Goal: Browse casually

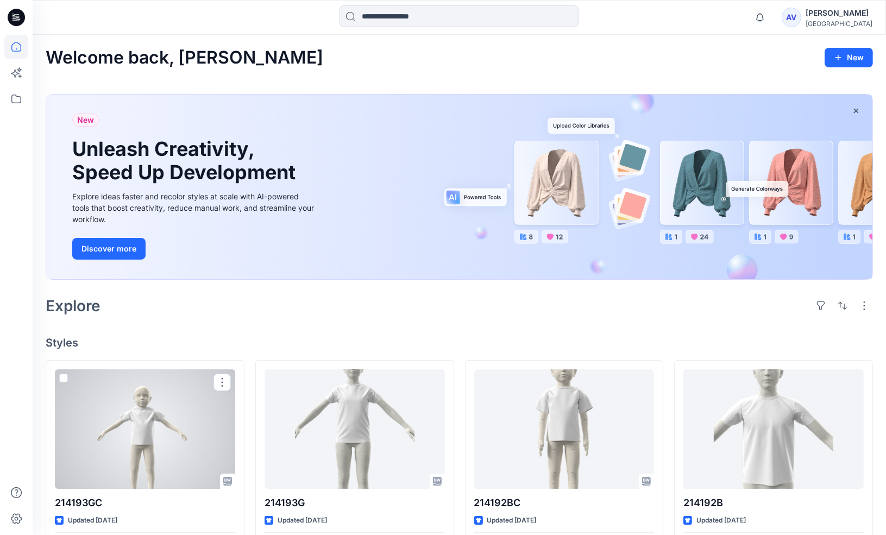
click at [184, 454] on div at bounding box center [145, 430] width 180 height 120
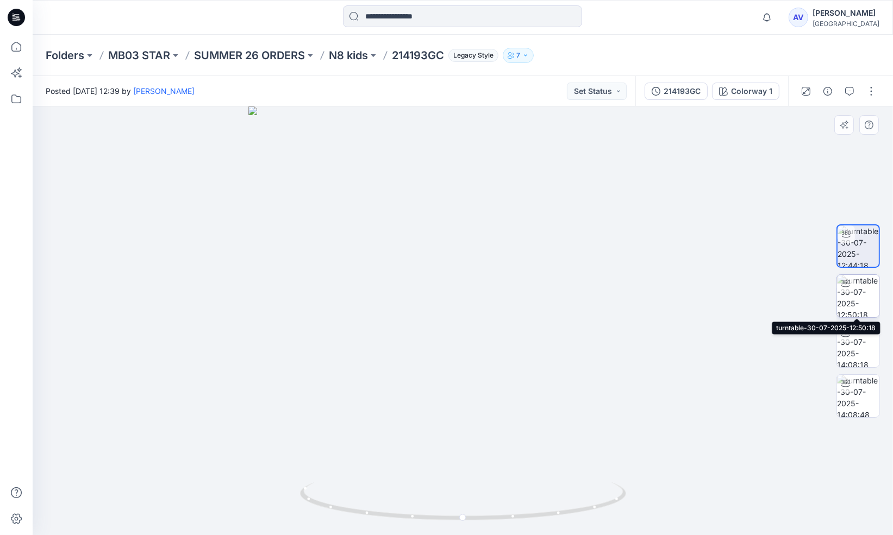
click at [861, 292] on img at bounding box center [858, 296] width 42 height 42
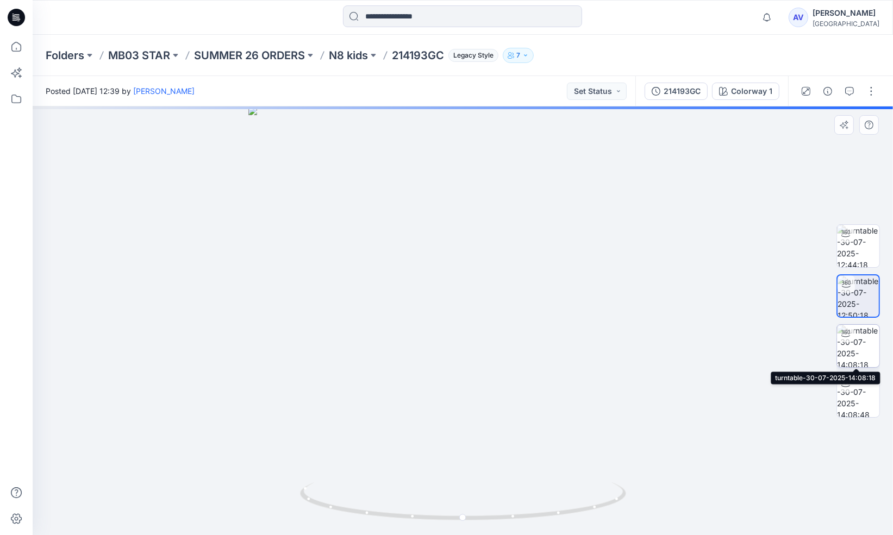
click at [857, 342] on img at bounding box center [858, 346] width 42 height 42
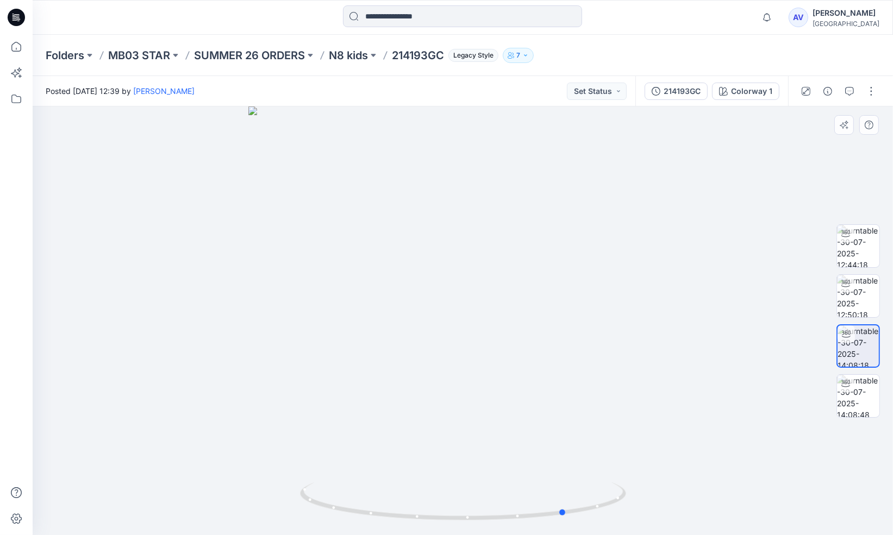
drag, startPoint x: 490, startPoint y: 509, endPoint x: 235, endPoint y: 514, distance: 255.0
click at [235, 516] on div at bounding box center [463, 321] width 860 height 429
drag, startPoint x: 459, startPoint y: 494, endPoint x: 459, endPoint y: 480, distance: 13.6
click at [447, 499] on icon at bounding box center [464, 503] width 329 height 41
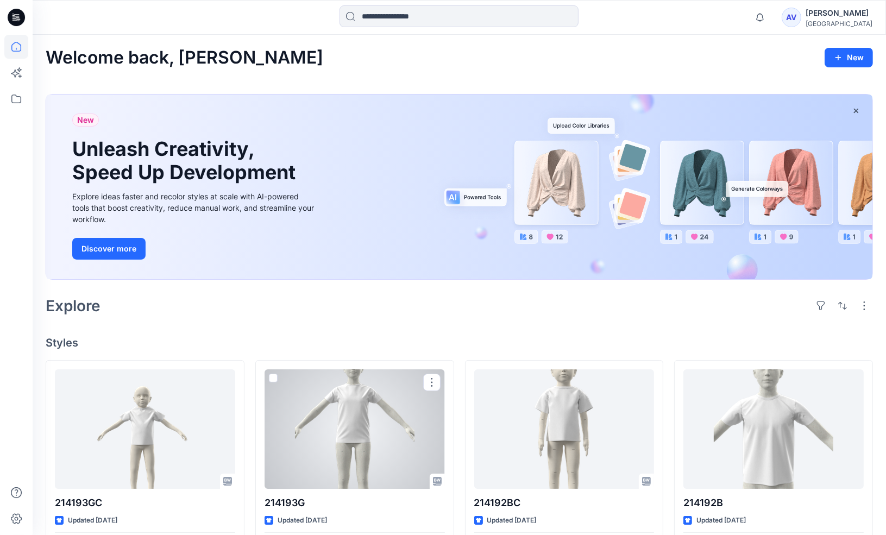
click at [388, 447] on div at bounding box center [355, 430] width 180 height 120
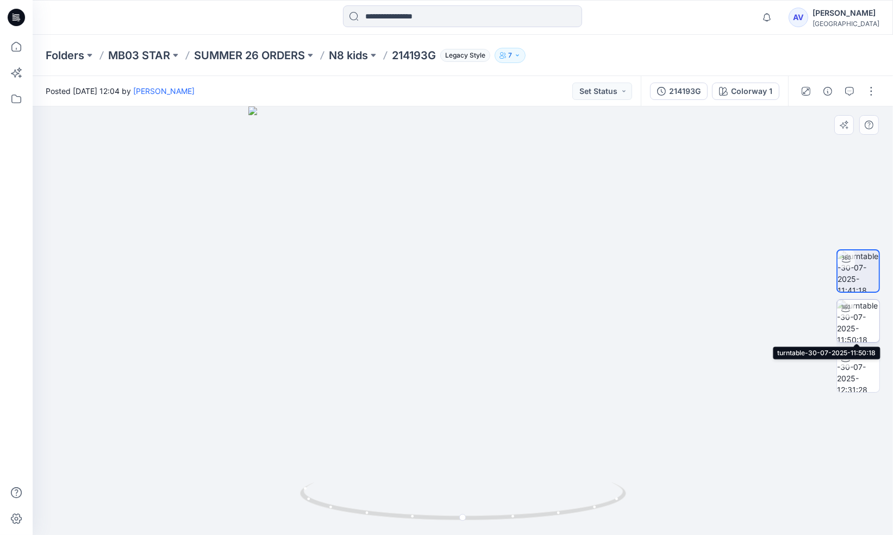
click at [858, 323] on img at bounding box center [858, 321] width 42 height 42
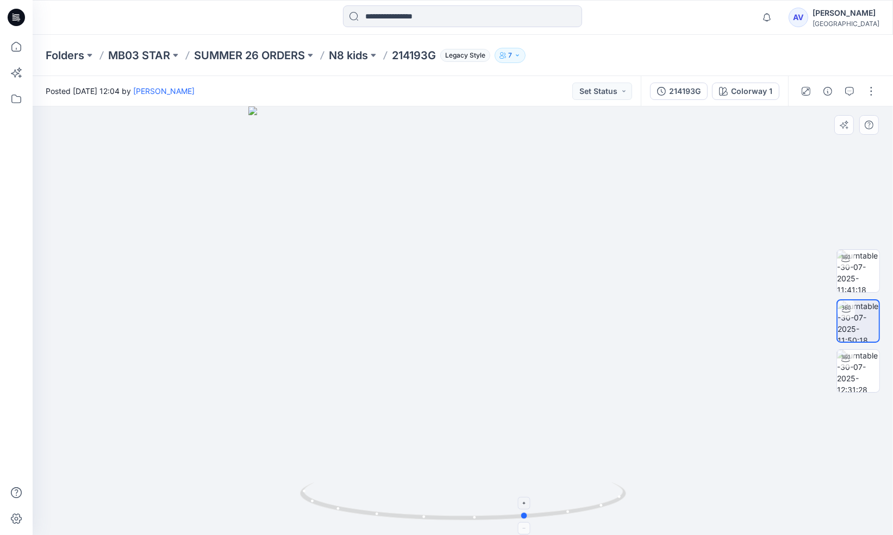
drag, startPoint x: 507, startPoint y: 517, endPoint x: 574, endPoint y: 504, distance: 69.2
click at [859, 373] on img at bounding box center [858, 371] width 42 height 42
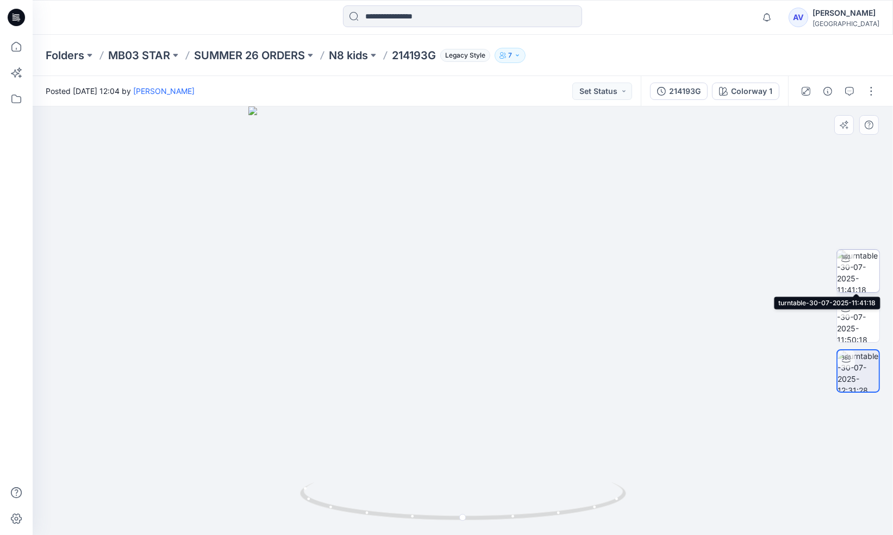
click at [864, 271] on img at bounding box center [858, 271] width 42 height 42
